Goal: Check status: Check status

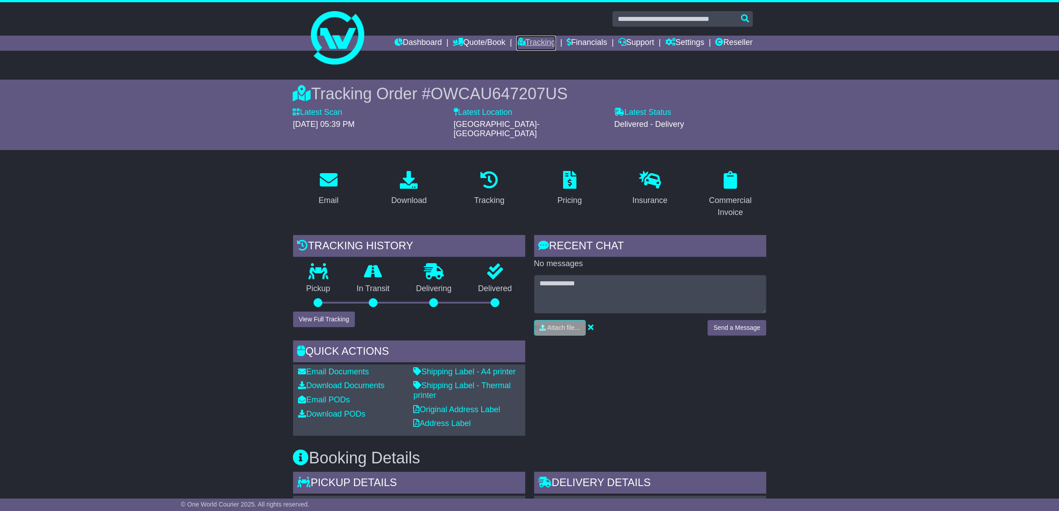
click at [535, 46] on link "Tracking" at bounding box center [535, 43] width 39 height 15
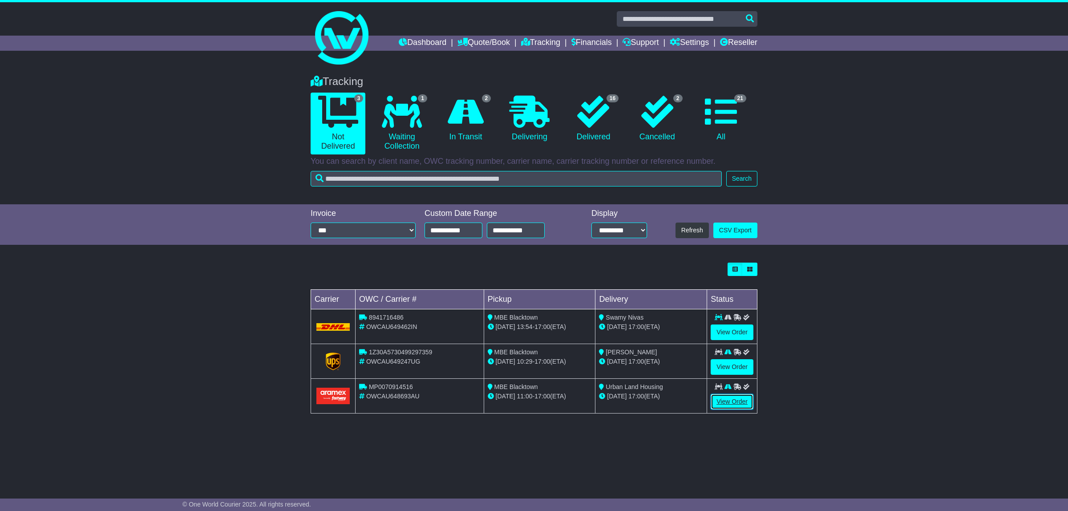
click at [728, 402] on link "View Order" at bounding box center [731, 402] width 43 height 16
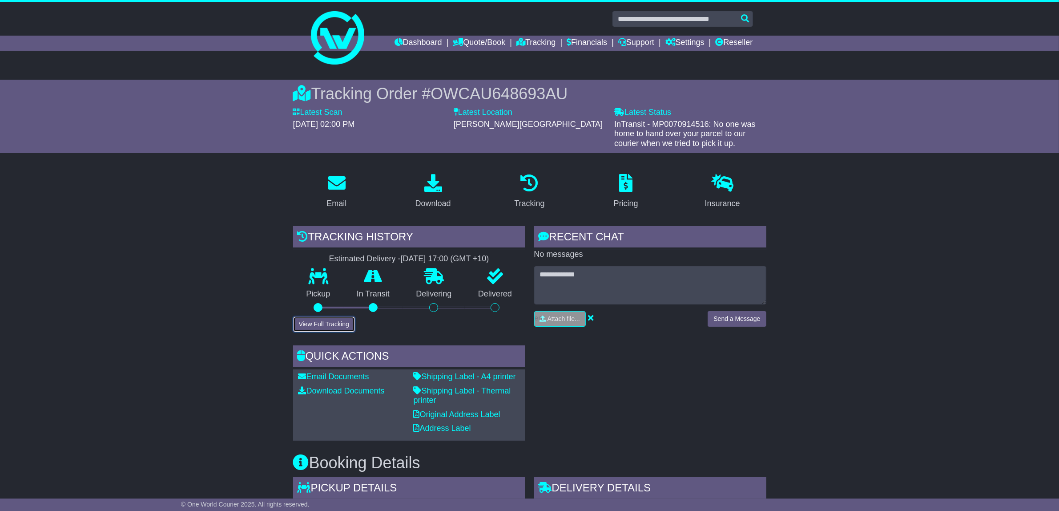
click at [324, 321] on button "View Full Tracking" at bounding box center [324, 324] width 62 height 16
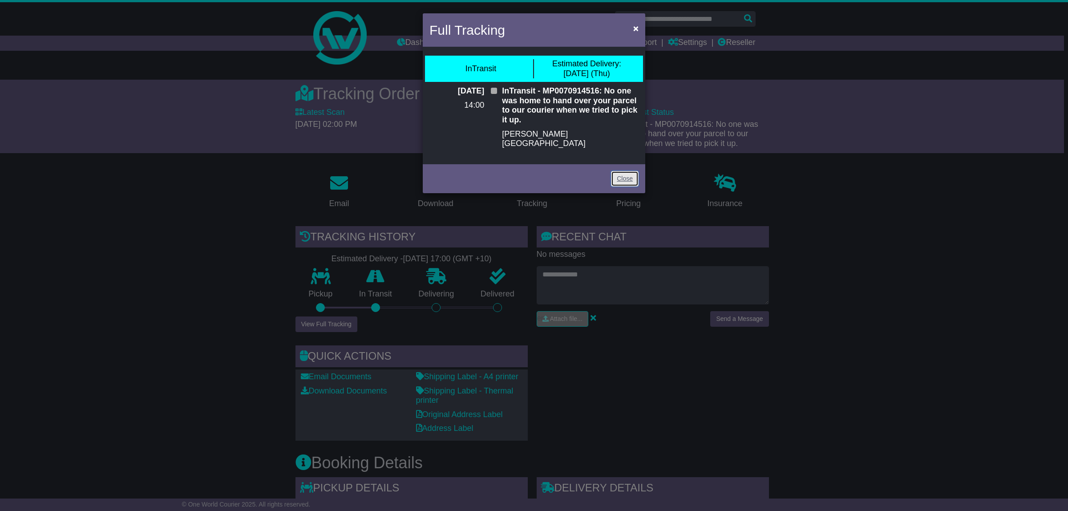
click at [617, 171] on link "Close" at bounding box center [625, 179] width 28 height 16
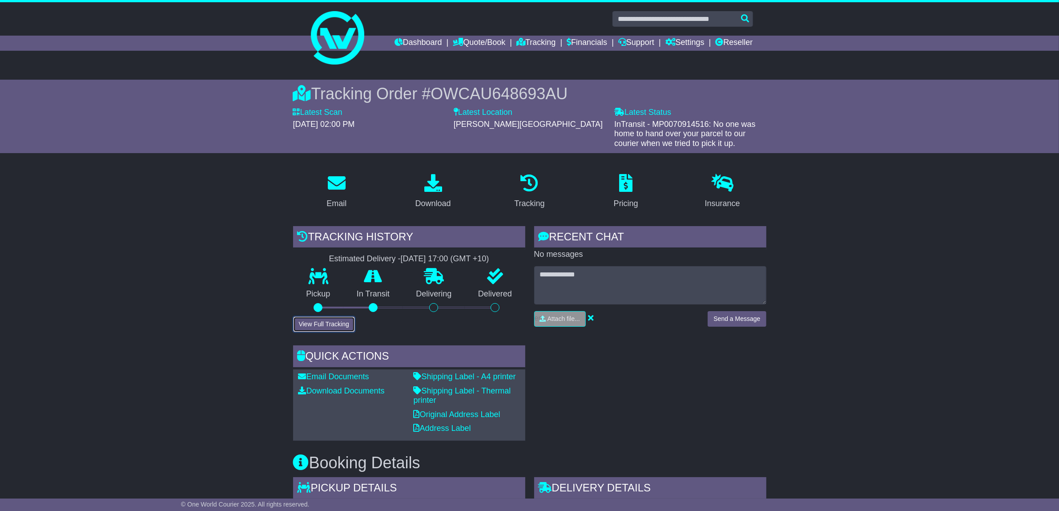
click at [337, 322] on button "View Full Tracking" at bounding box center [324, 324] width 62 height 16
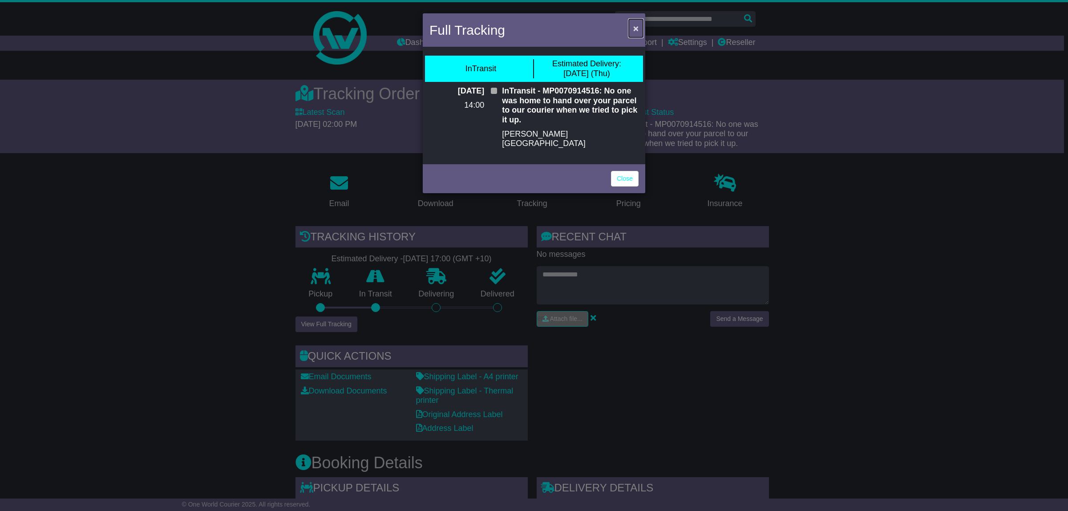
click at [637, 27] on span "×" at bounding box center [635, 28] width 5 height 10
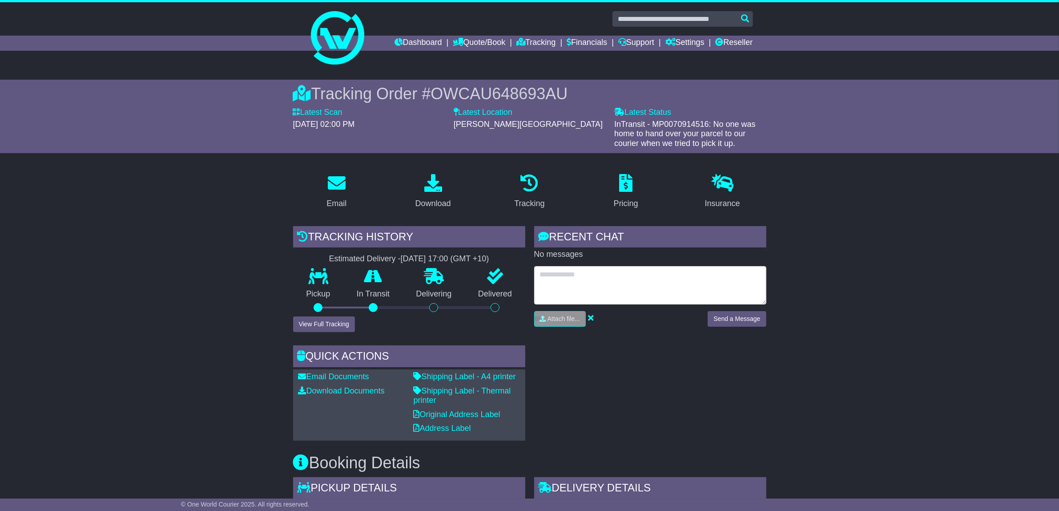
click at [576, 279] on textarea at bounding box center [650, 285] width 232 height 38
type textarea "**********"
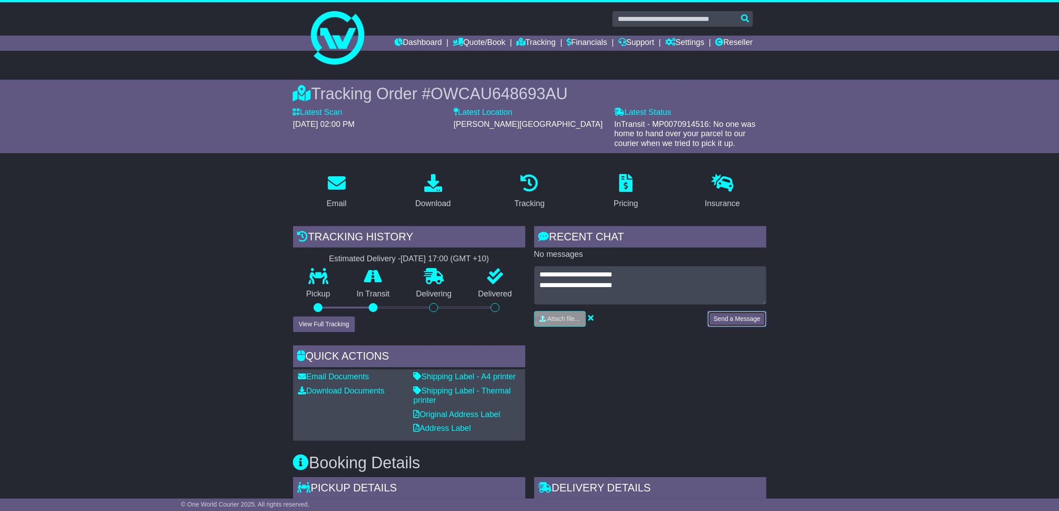
click at [729, 312] on button "Send a Message" at bounding box center [737, 319] width 58 height 16
